Goal: Task Accomplishment & Management: Complete application form

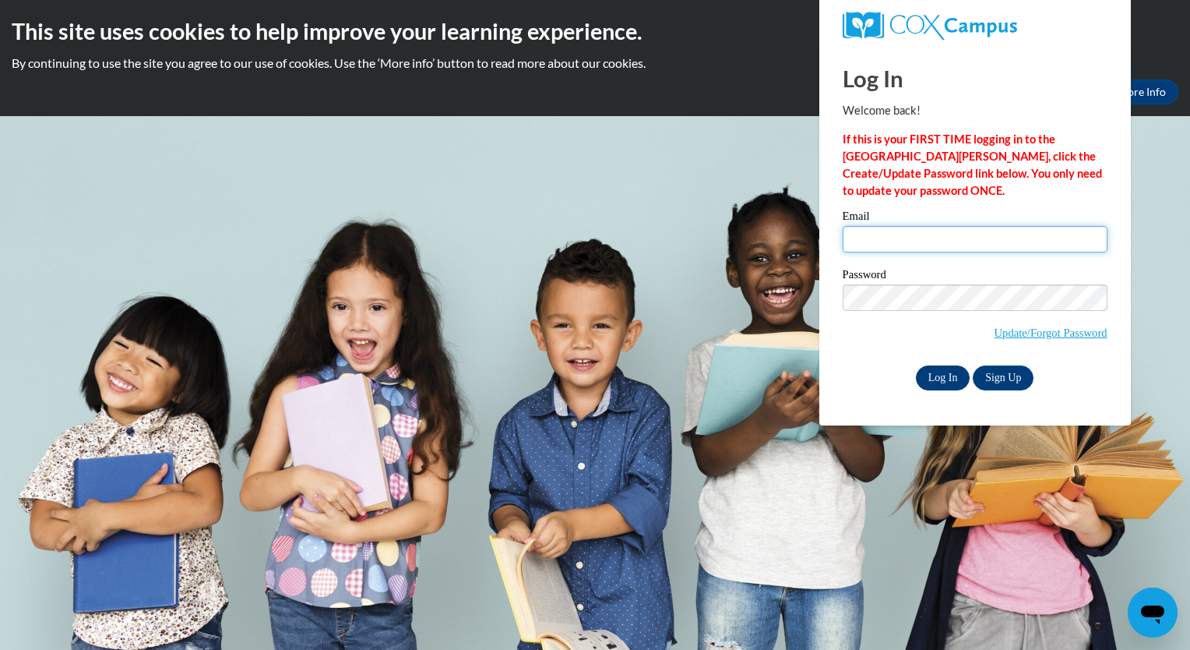
type input "carmen.romerofeliz@bostonabcd.org"
click at [944, 370] on input "Log In" at bounding box center [943, 377] width 55 height 25
click at [941, 375] on input "Log In" at bounding box center [943, 377] width 55 height 25
click at [943, 370] on input "Log In" at bounding box center [943, 377] width 55 height 25
click at [942, 376] on input "Log In" at bounding box center [943, 377] width 55 height 25
